Goal: Transaction & Acquisition: Purchase product/service

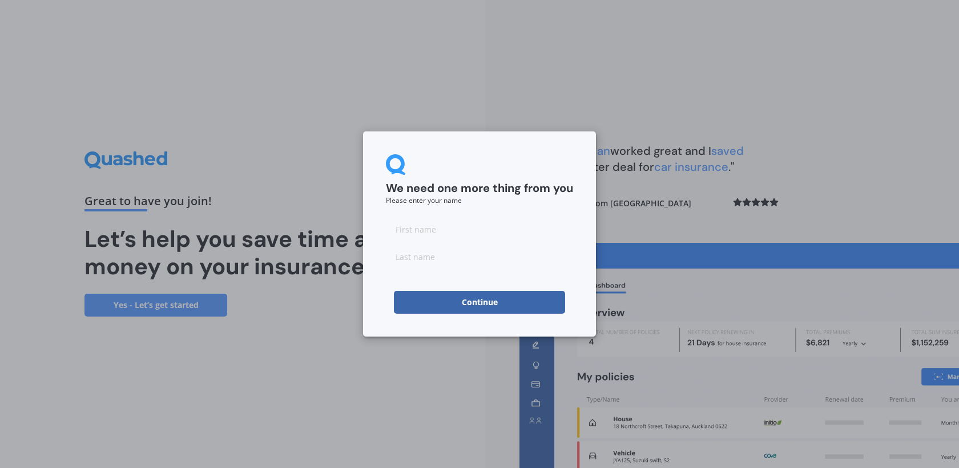
click at [419, 228] on input at bounding box center [479, 229] width 187 height 23
type input "[PERSON_NAME]"
click at [462, 305] on button "Continue" at bounding box center [479, 302] width 171 height 23
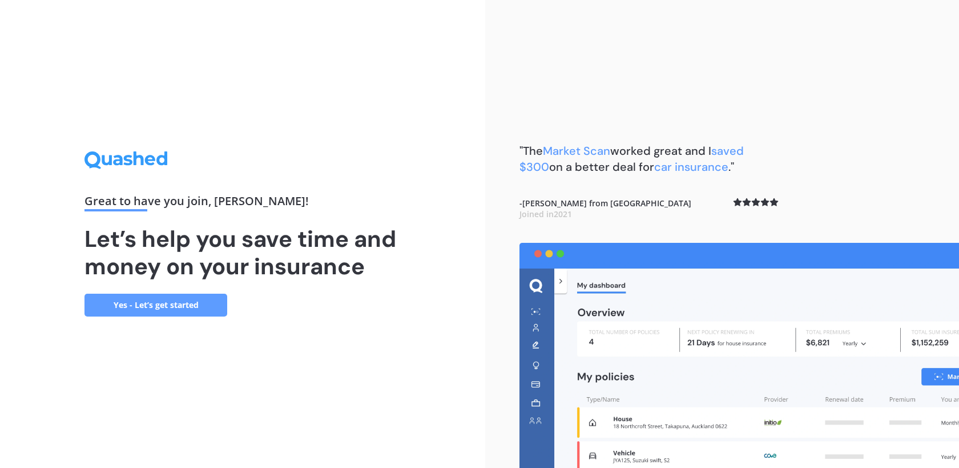
click at [174, 304] on link "Yes - Let’s get started" at bounding box center [156, 305] width 143 height 23
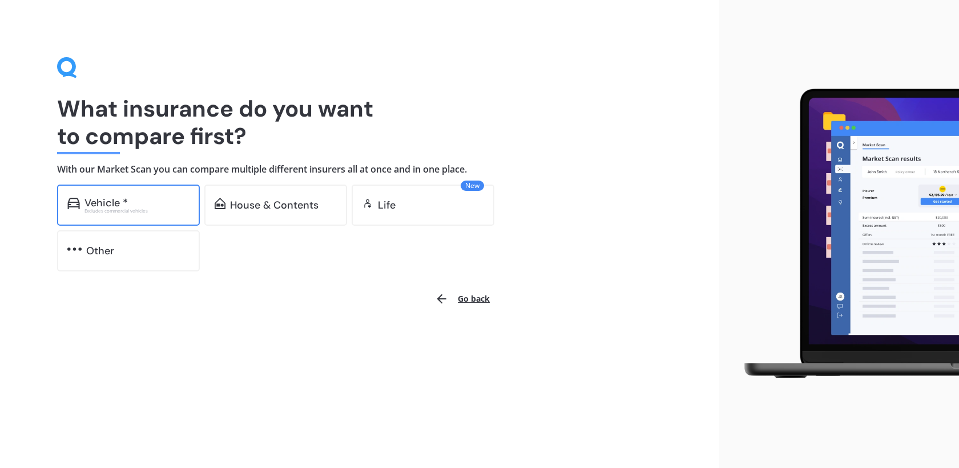
click at [126, 198] on div "Vehicle *" at bounding box center [106, 202] width 43 height 11
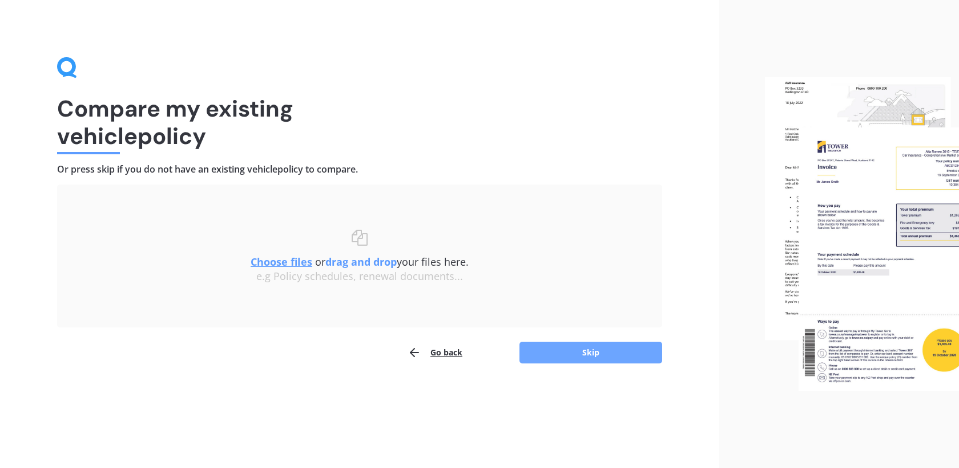
click at [603, 355] on button "Skip" at bounding box center [591, 353] width 143 height 22
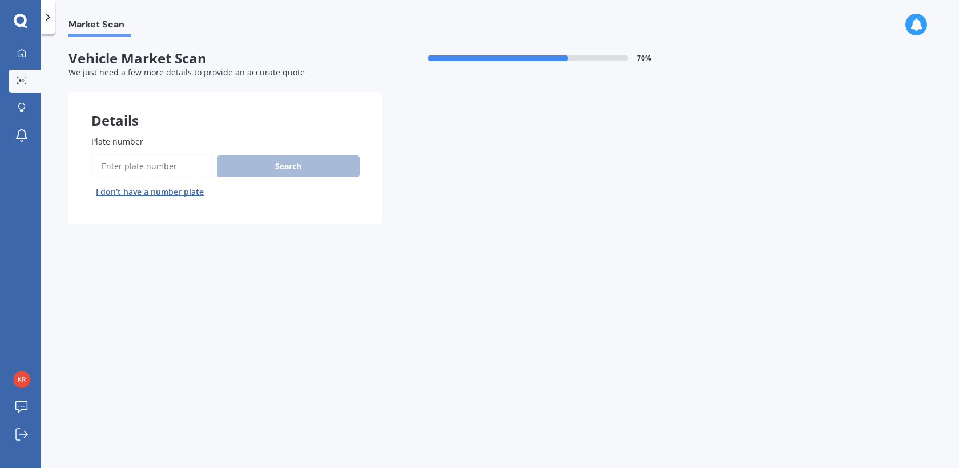
click at [145, 164] on input "Plate number" at bounding box center [151, 166] width 121 height 24
type input "KQP727"
click at [280, 168] on button "Search" at bounding box center [288, 166] width 143 height 22
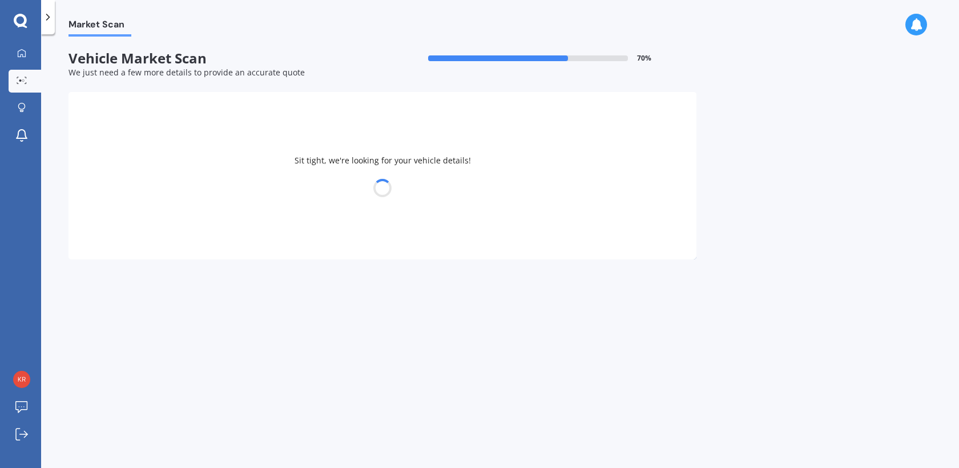
select select "FORD"
select select "RANGER"
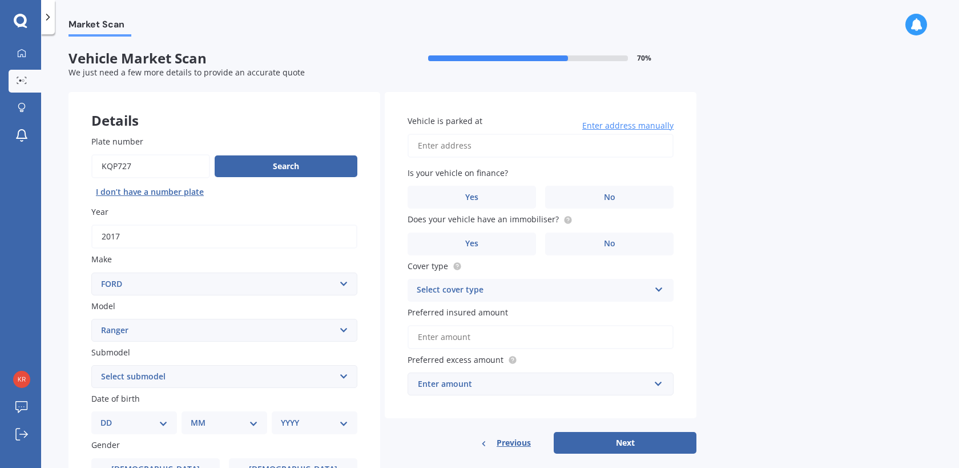
type textarea "7"
drag, startPoint x: 138, startPoint y: 164, endPoint x: 120, endPoint y: 167, distance: 18.4
click at [120, 167] on input "Plate number" at bounding box center [150, 166] width 119 height 24
type input "KQP927"
click at [275, 171] on button "Search" at bounding box center [286, 166] width 143 height 22
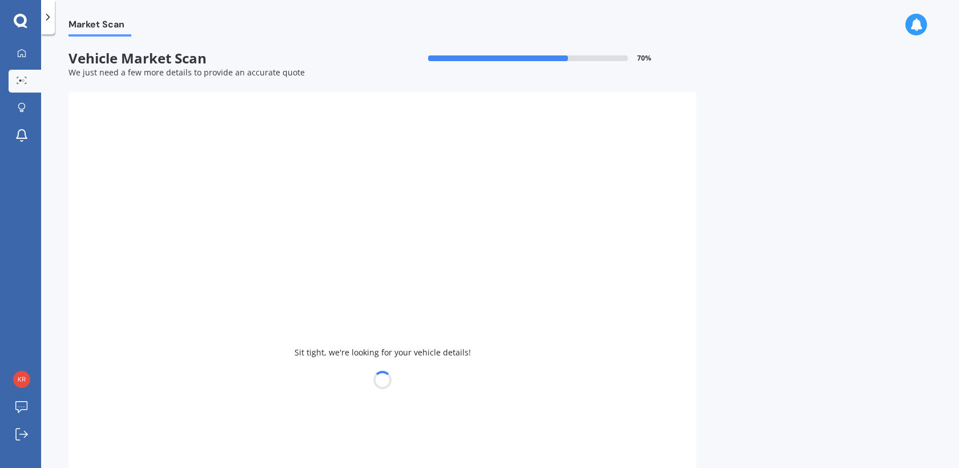
type input "2008"
select select "TOYOTA"
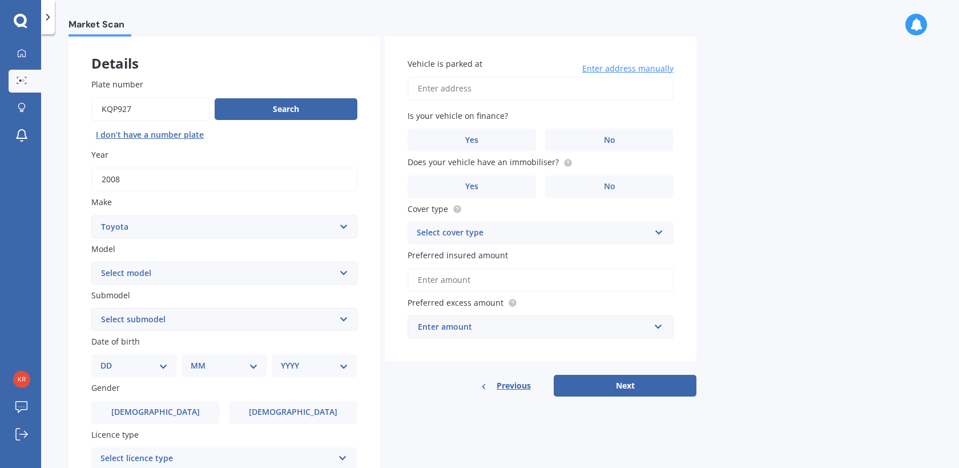
scroll to position [83, 0]
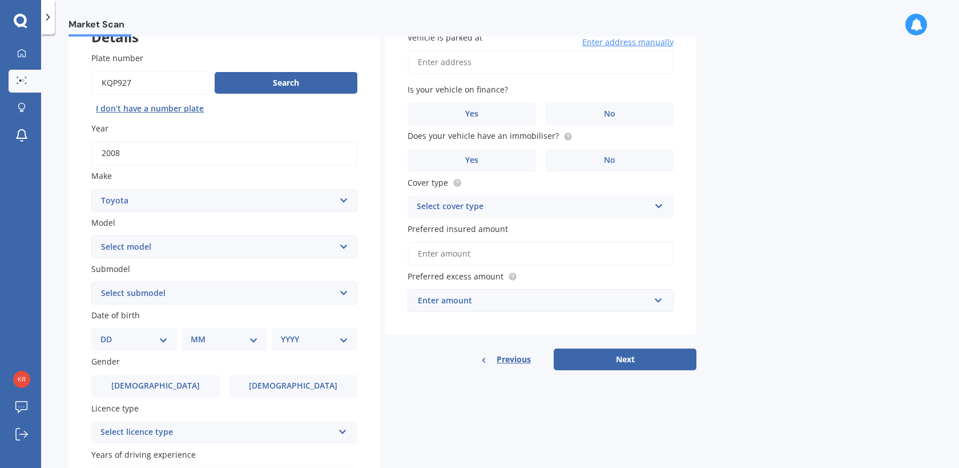
click at [295, 252] on select "Select model 4 Runner 86 [PERSON_NAME] Alphard Altezza Aqua Aristo Aurion Auris…" at bounding box center [224, 246] width 266 height 23
select select "VITZ"
click at [263, 304] on select "Select submodel (All) Hybrid RS RS Turbo" at bounding box center [224, 293] width 266 height 23
select select "RS"
click at [284, 294] on select "Select submodel (All) Hybrid RS RS Turbo" at bounding box center [224, 293] width 266 height 23
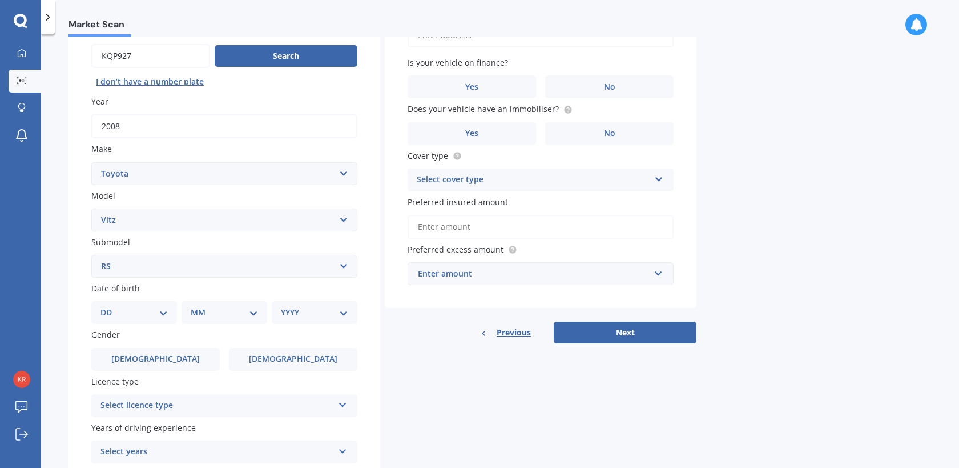
scroll to position [121, 0]
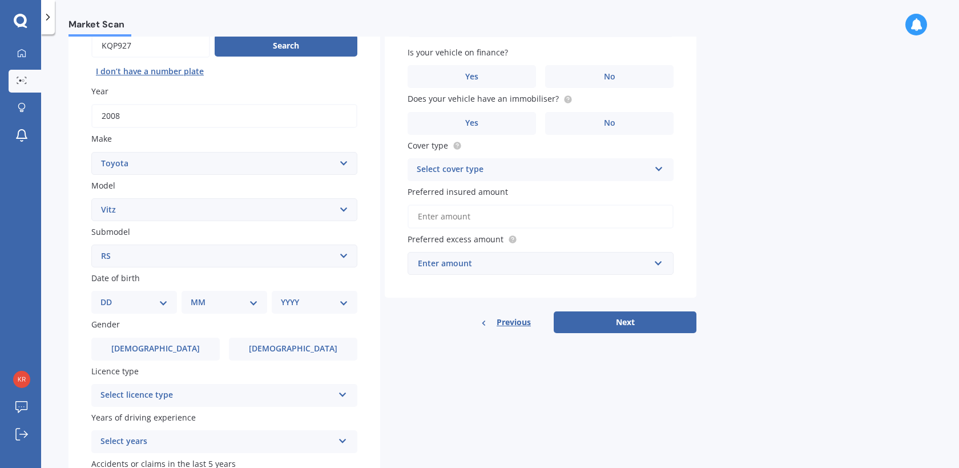
click at [157, 303] on select "DD 01 02 03 04 05 06 07 08 09 10 11 12 13 14 15 16 17 18 19 20 21 22 23 24 25 2…" at bounding box center [134, 302] width 67 height 13
select select "17"
click at [232, 306] on select "MM 01 02 03 04 05 06 07 08 09 10 11 12" at bounding box center [226, 302] width 63 height 13
select select "07"
click at [315, 306] on select "YYYY 2025 2024 2023 2022 2021 2020 2019 2018 2017 2016 2015 2014 2013 2012 2011…" at bounding box center [312, 302] width 63 height 13
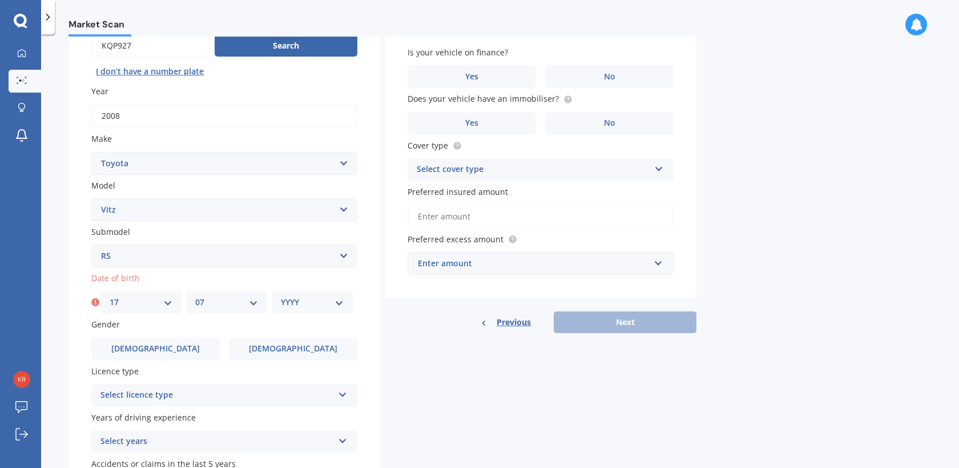
select select "2005"
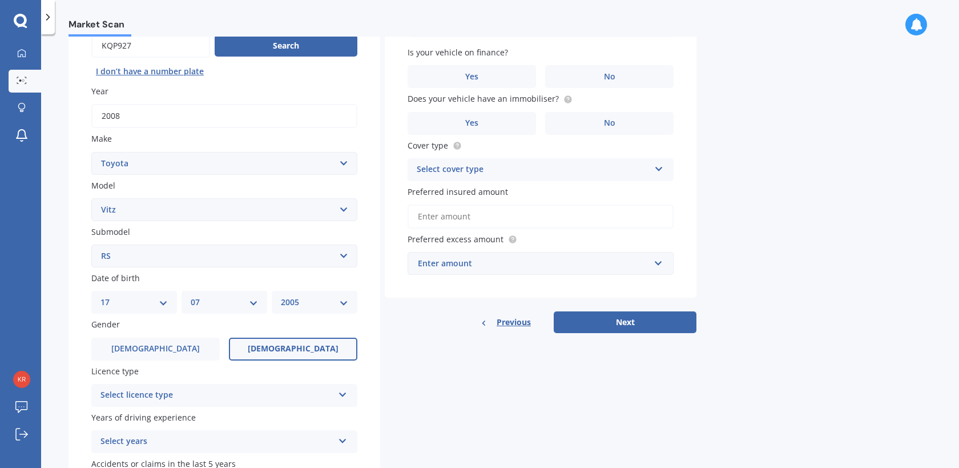
click at [270, 346] on label "[DEMOGRAPHIC_DATA]" at bounding box center [293, 349] width 128 height 23
click at [0, 0] on input "[DEMOGRAPHIC_DATA]" at bounding box center [0, 0] width 0 height 0
click at [280, 394] on div "Select licence type" at bounding box center [217, 395] width 233 height 14
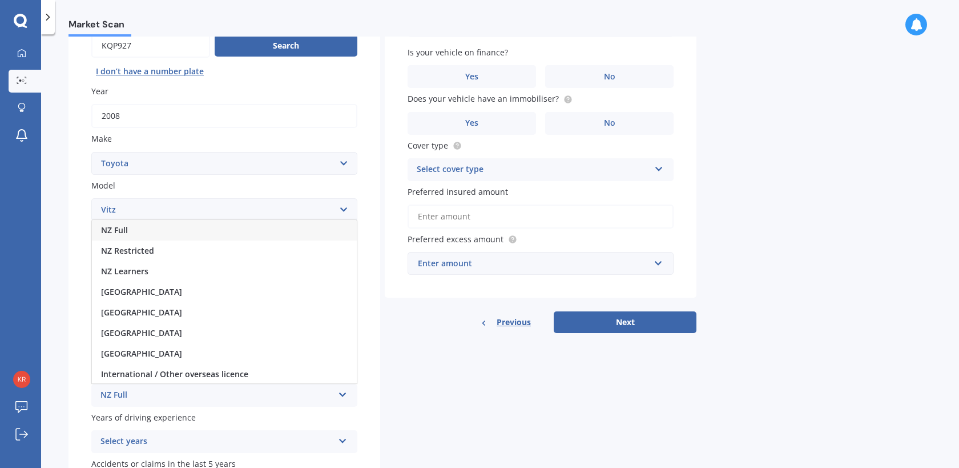
click at [345, 396] on icon at bounding box center [343, 392] width 10 height 8
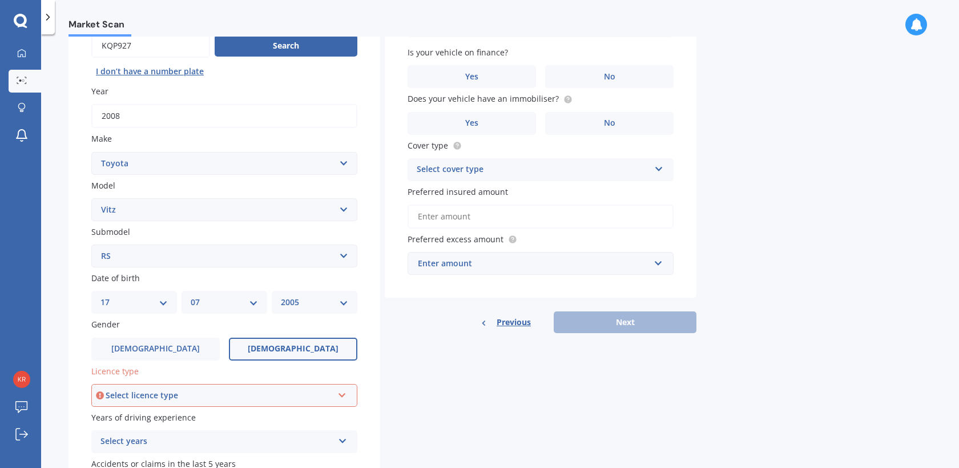
click at [345, 397] on icon at bounding box center [343, 393] width 10 height 8
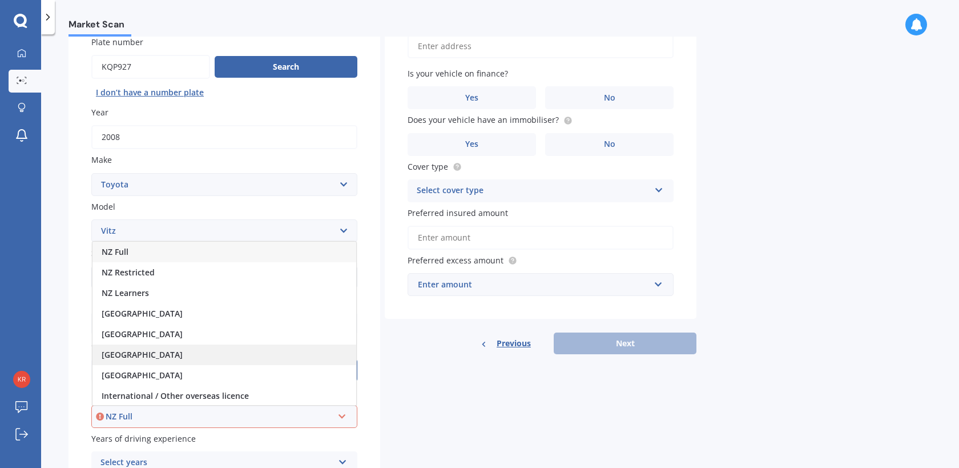
scroll to position [97, 0]
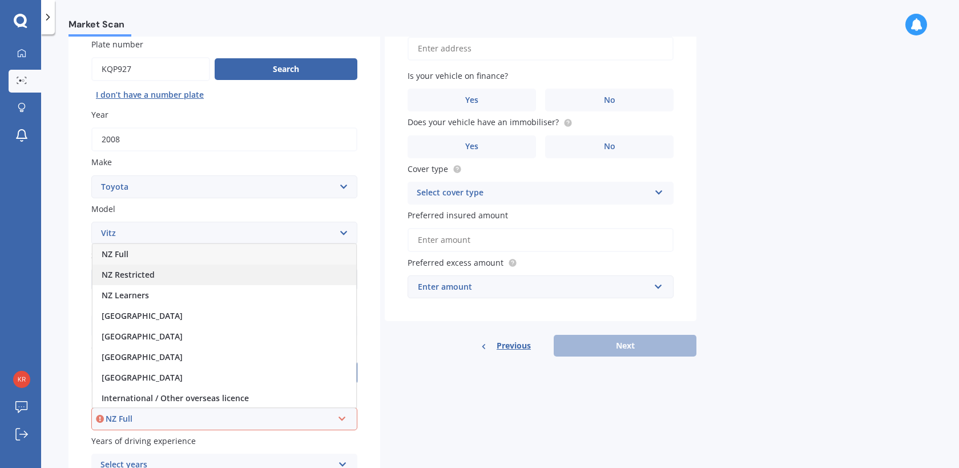
click at [170, 277] on div "NZ Restricted" at bounding box center [225, 274] width 264 height 21
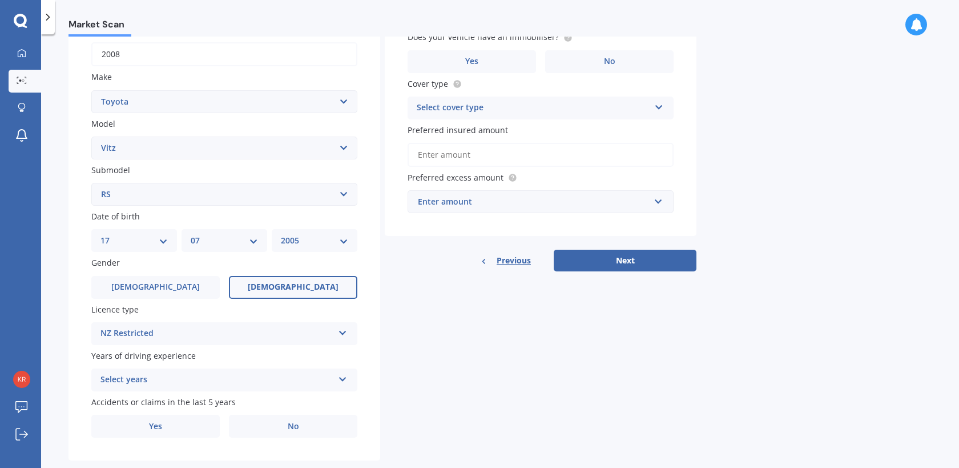
scroll to position [192, 0]
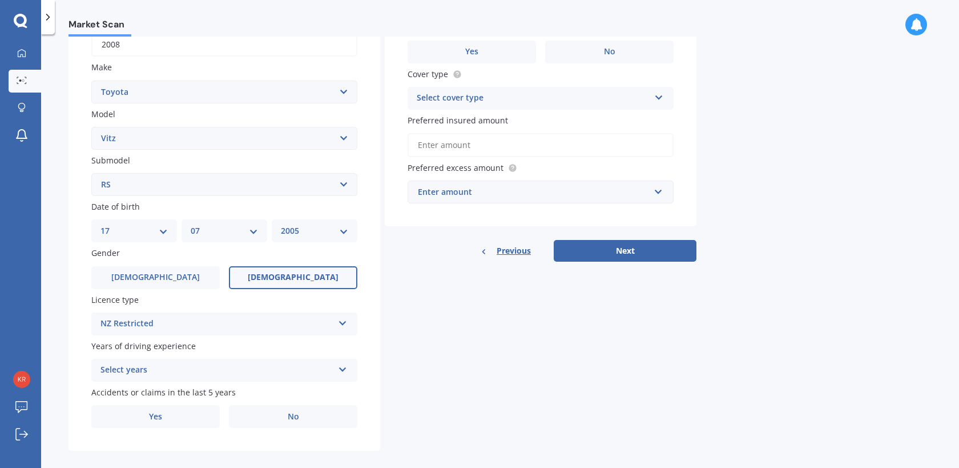
click at [246, 370] on div "Select years" at bounding box center [217, 370] width 233 height 14
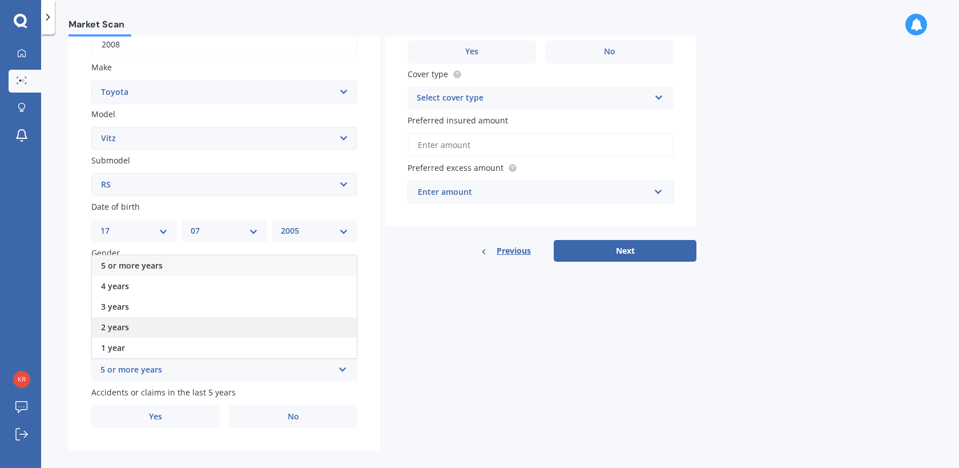
click at [179, 335] on div "2 years" at bounding box center [224, 327] width 265 height 21
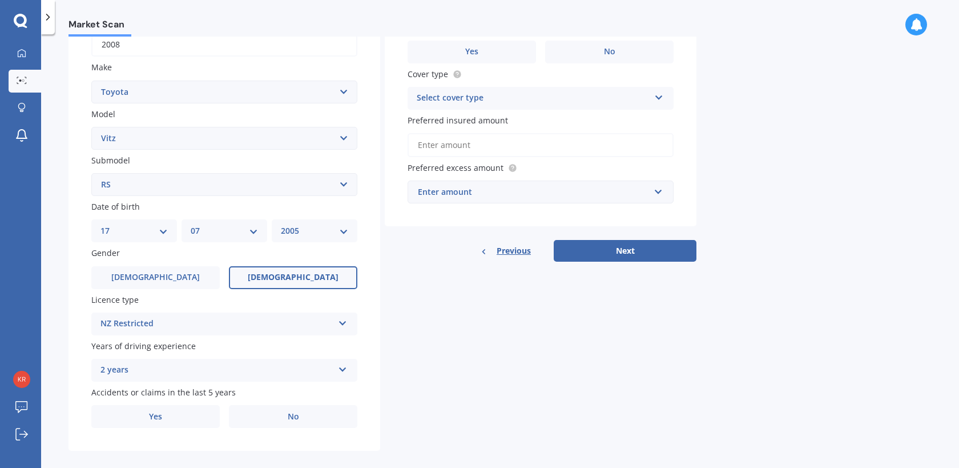
scroll to position [207, 0]
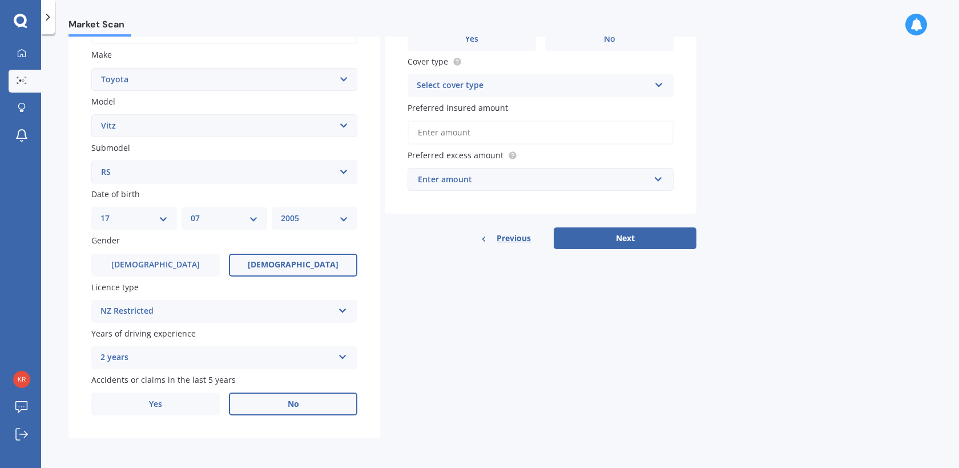
click at [276, 408] on label "No" at bounding box center [293, 403] width 128 height 23
click at [0, 0] on input "No" at bounding box center [0, 0] width 0 height 0
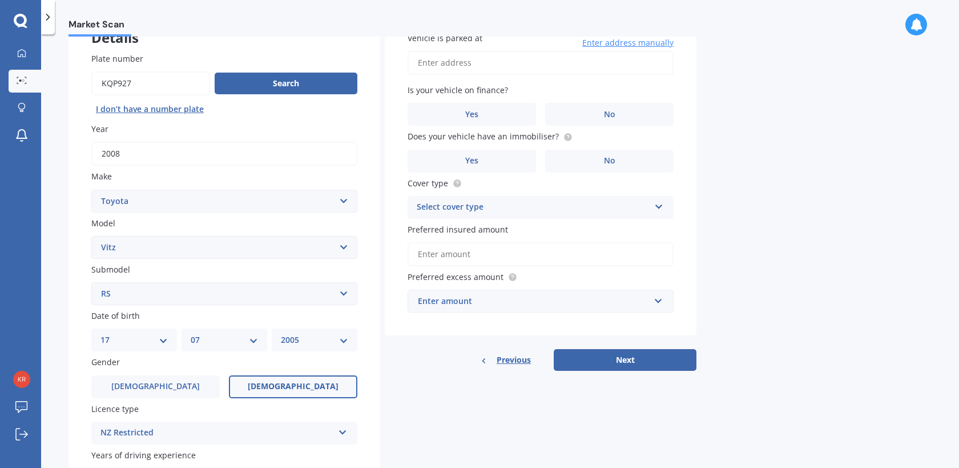
scroll to position [78, 0]
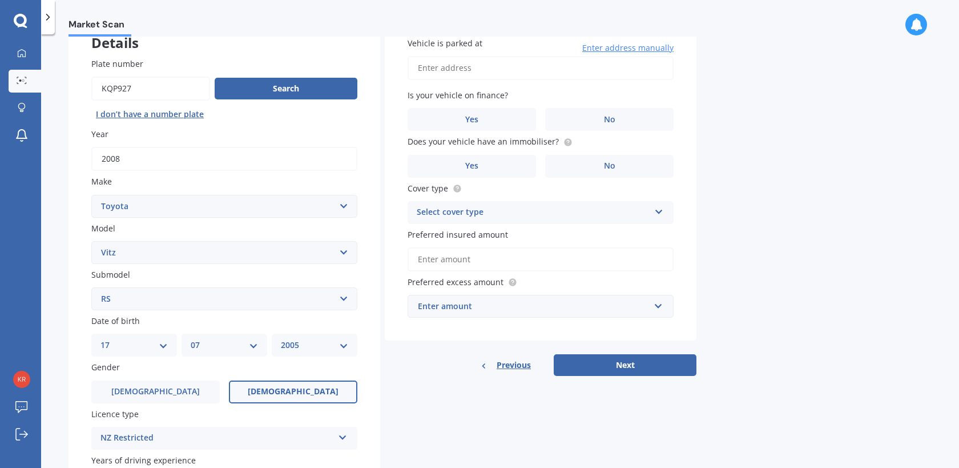
click at [456, 69] on input "Vehicle is parked at" at bounding box center [541, 68] width 266 height 24
type input "2"
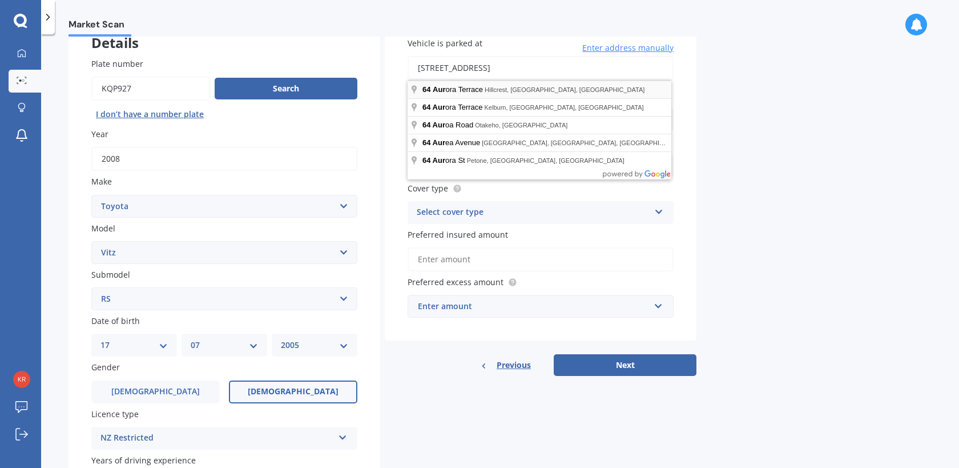
type input "[STREET_ADDRESS][PERSON_NAME]"
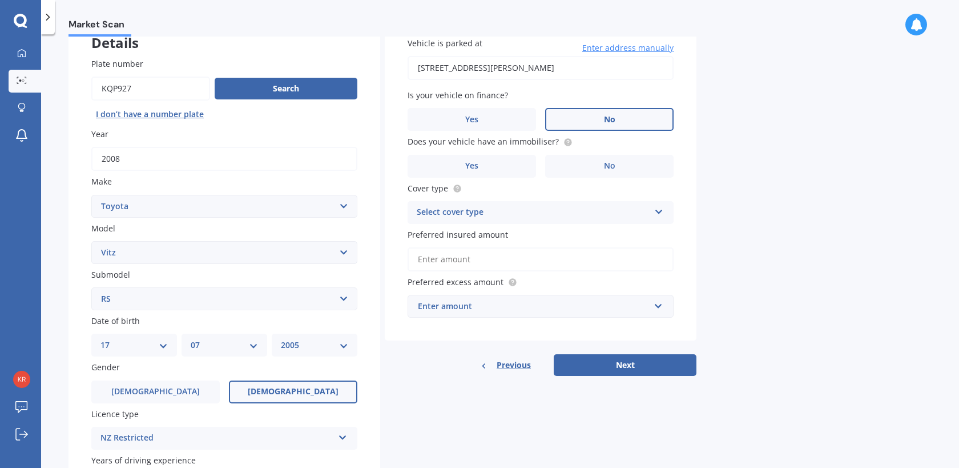
click at [591, 111] on label "No" at bounding box center [609, 119] width 128 height 23
click at [0, 0] on input "No" at bounding box center [0, 0] width 0 height 0
click at [573, 171] on label "No" at bounding box center [609, 166] width 128 height 23
click at [0, 0] on input "No" at bounding box center [0, 0] width 0 height 0
click at [606, 211] on div "Select cover type" at bounding box center [533, 213] width 233 height 14
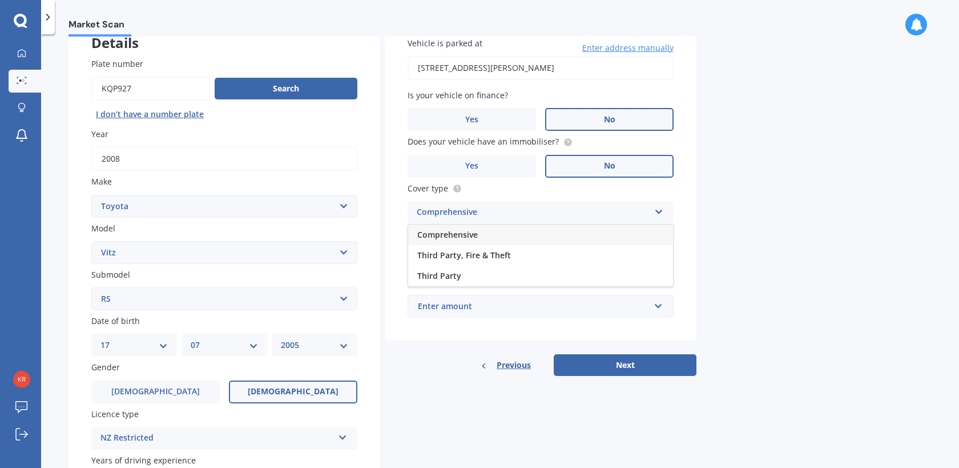
click at [469, 236] on span "Comprehensive" at bounding box center [447, 234] width 61 height 11
click at [473, 261] on input "Preferred insured amount" at bounding box center [541, 259] width 266 height 24
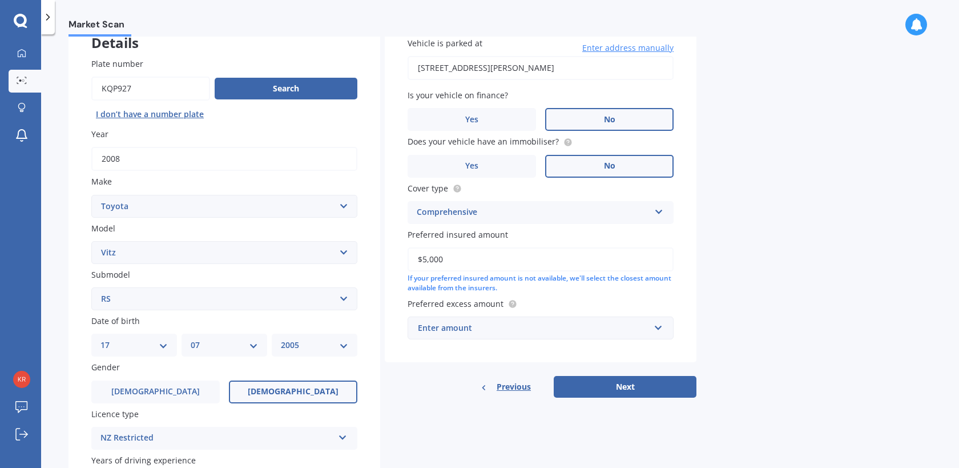
type input "$5,000"
click at [624, 334] on div "Enter amount" at bounding box center [534, 328] width 232 height 13
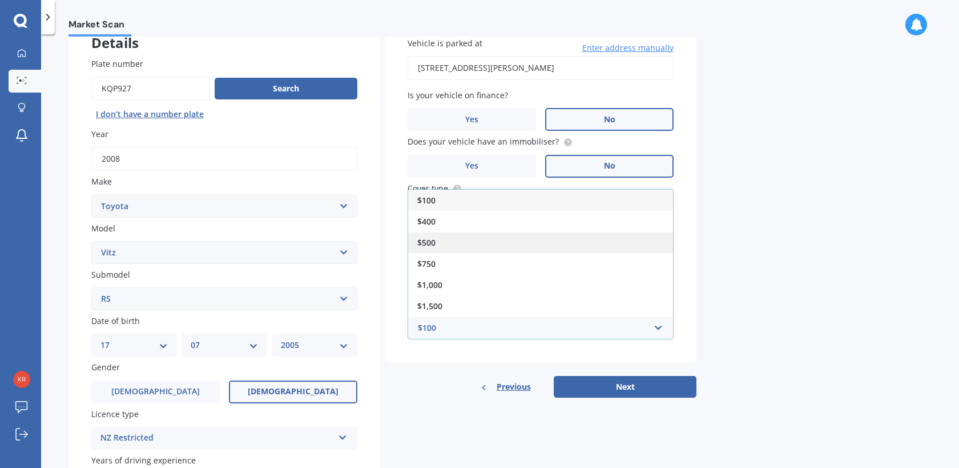
click at [484, 243] on div "$500" at bounding box center [540, 242] width 265 height 21
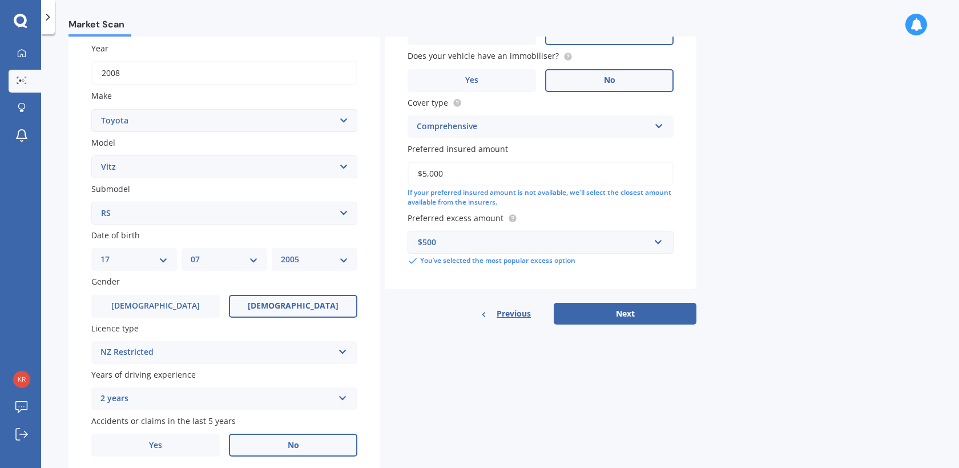
scroll to position [167, 0]
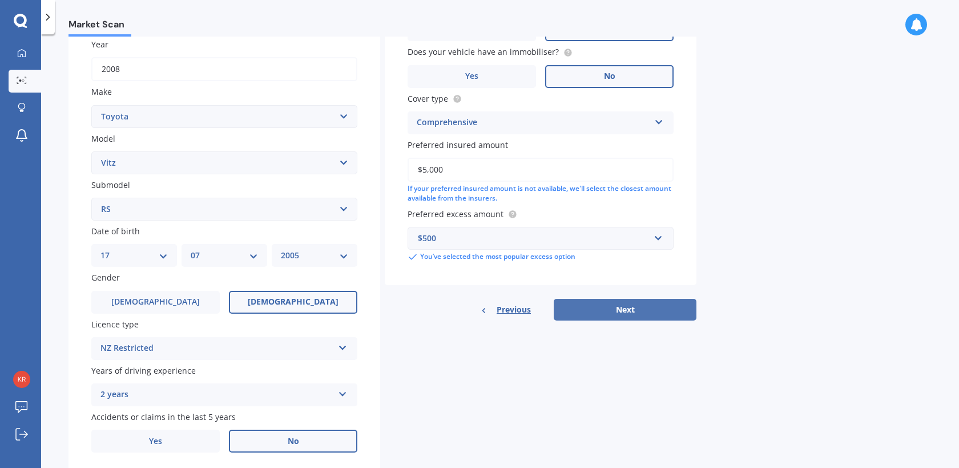
click at [640, 312] on button "Next" at bounding box center [625, 310] width 143 height 22
select select "17"
select select "07"
select select "2005"
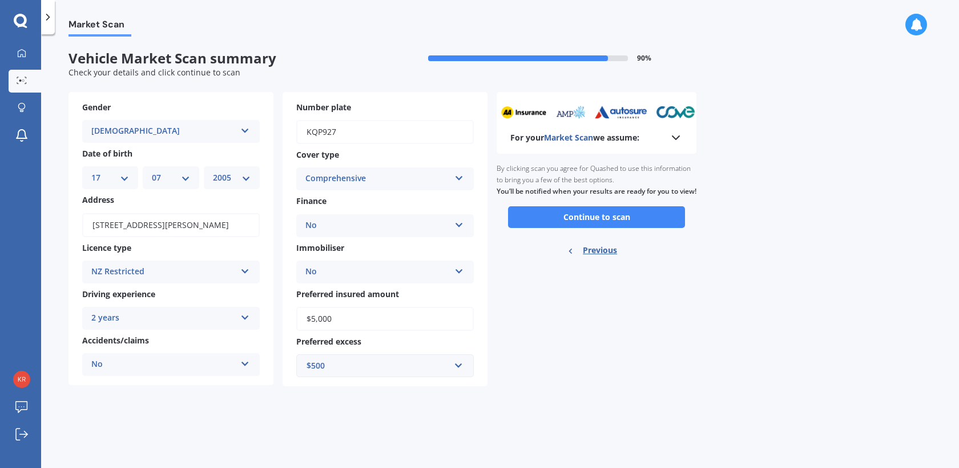
scroll to position [0, 0]
click at [609, 228] on button "Continue to scan" at bounding box center [596, 217] width 177 height 22
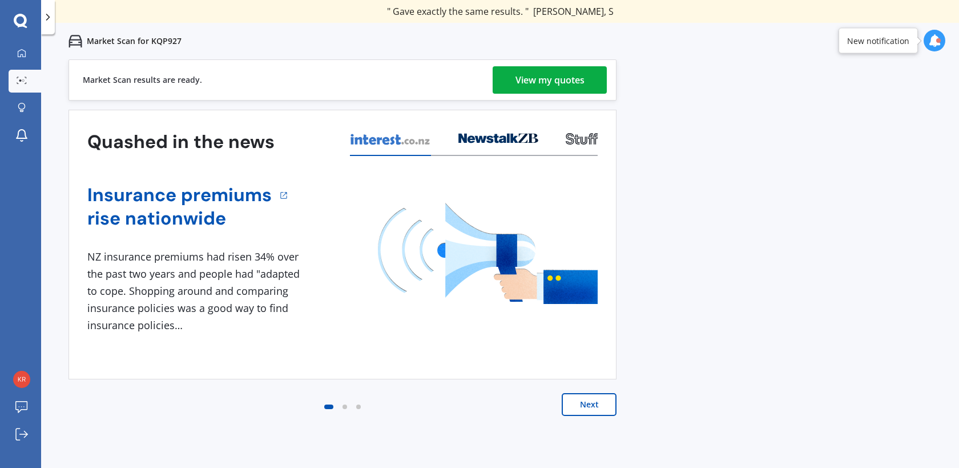
click at [549, 86] on div "View my quotes" at bounding box center [550, 79] width 69 height 27
